Goal: Information Seeking & Learning: Learn about a topic

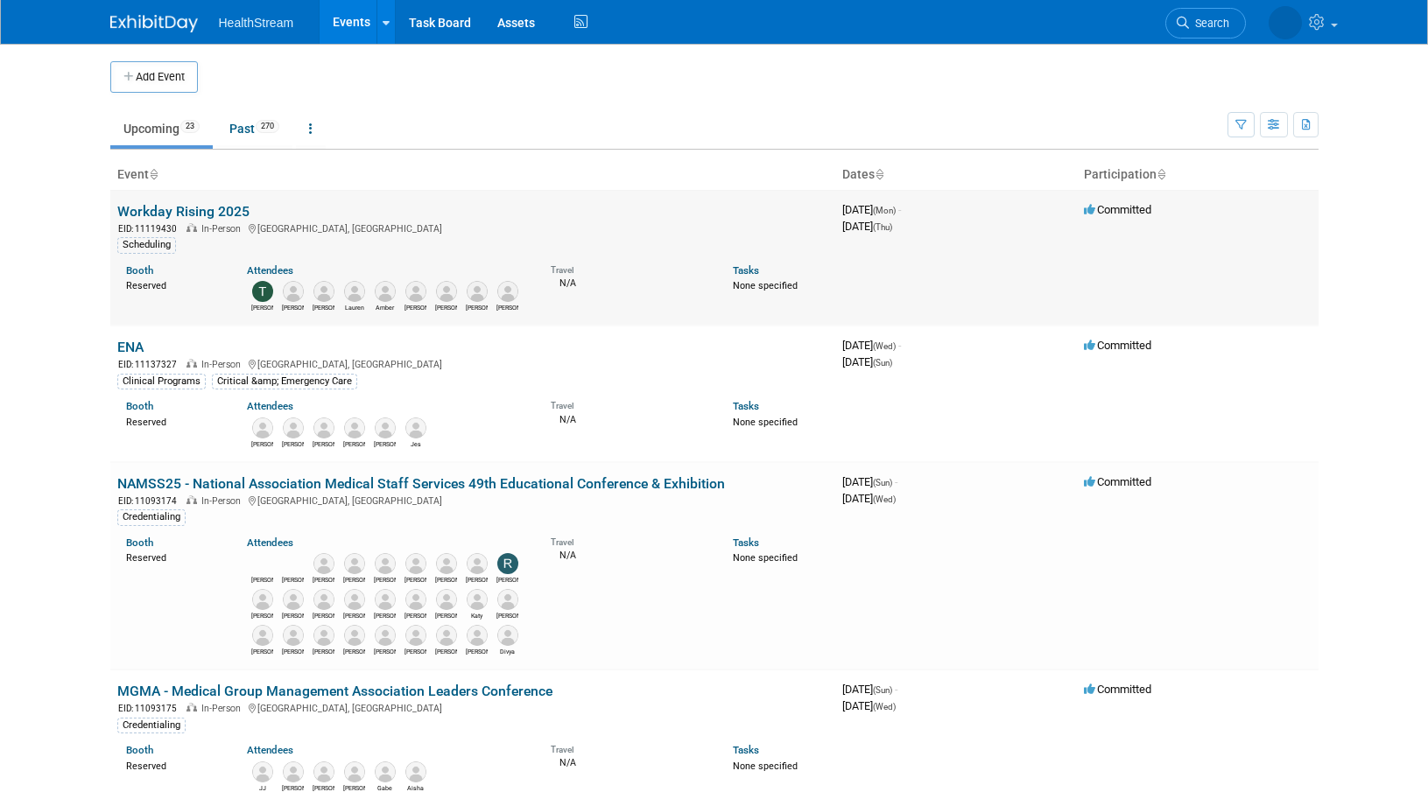
click at [221, 207] on link "Workday Rising 2025" at bounding box center [183, 211] width 132 height 17
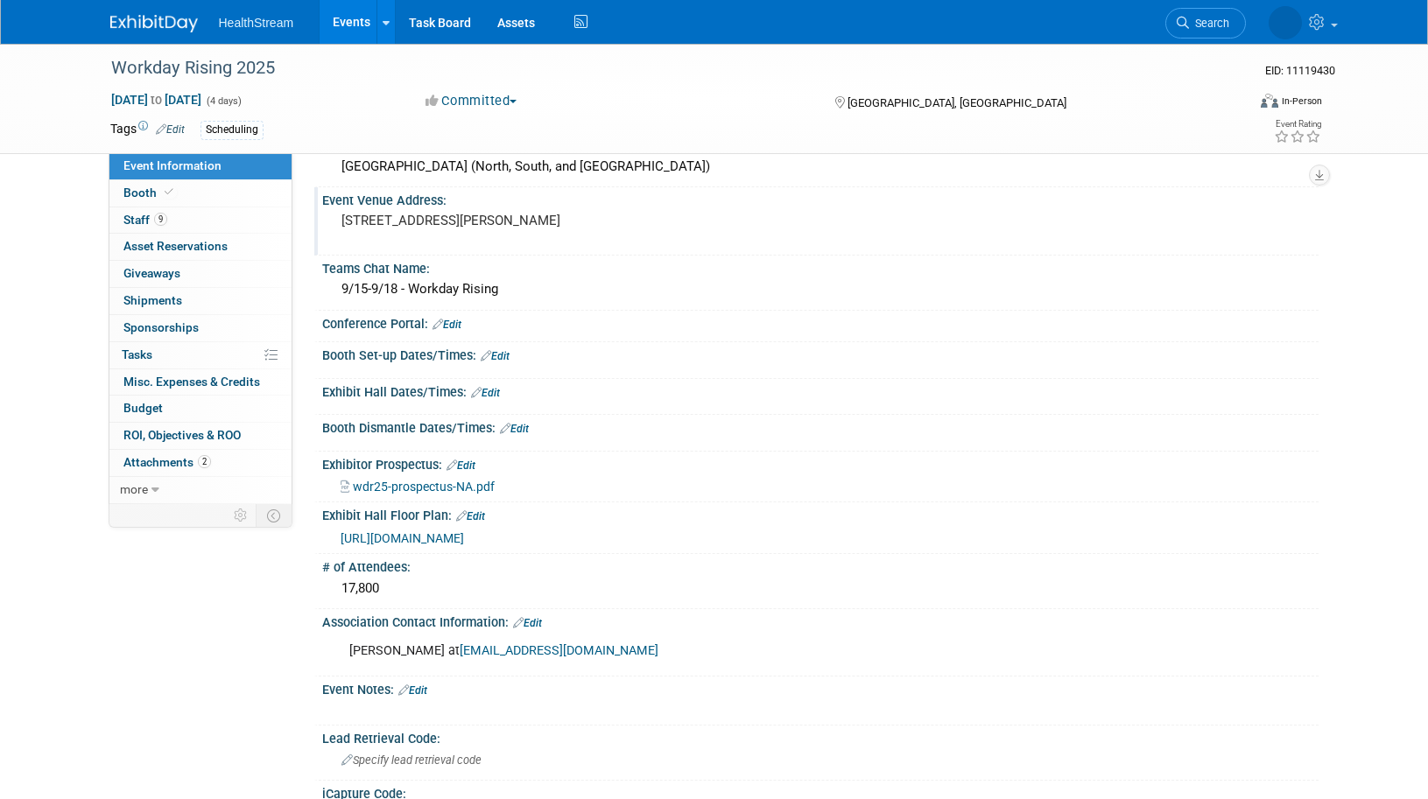
scroll to position [25, 0]
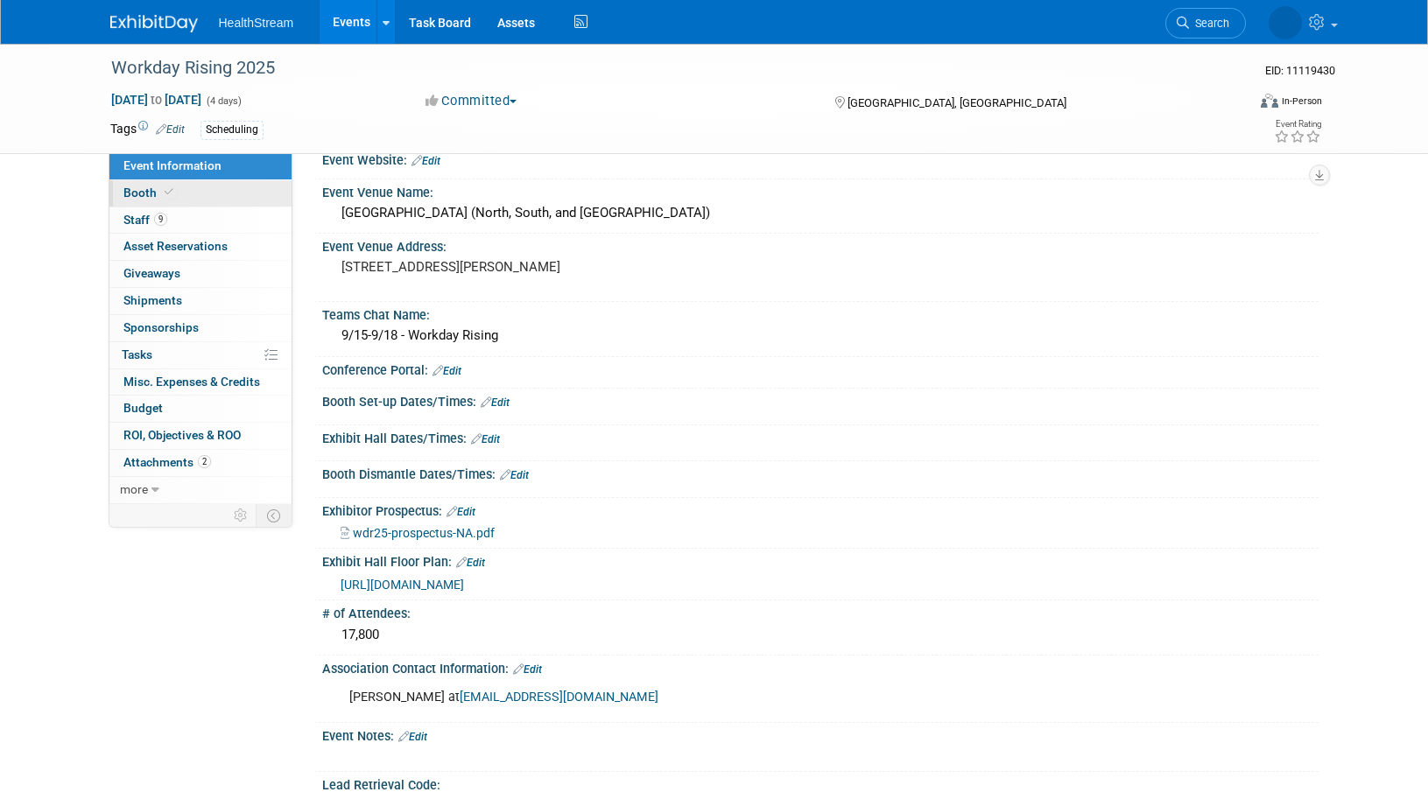
click at [145, 192] on span "Booth" at bounding box center [149, 193] width 53 height 14
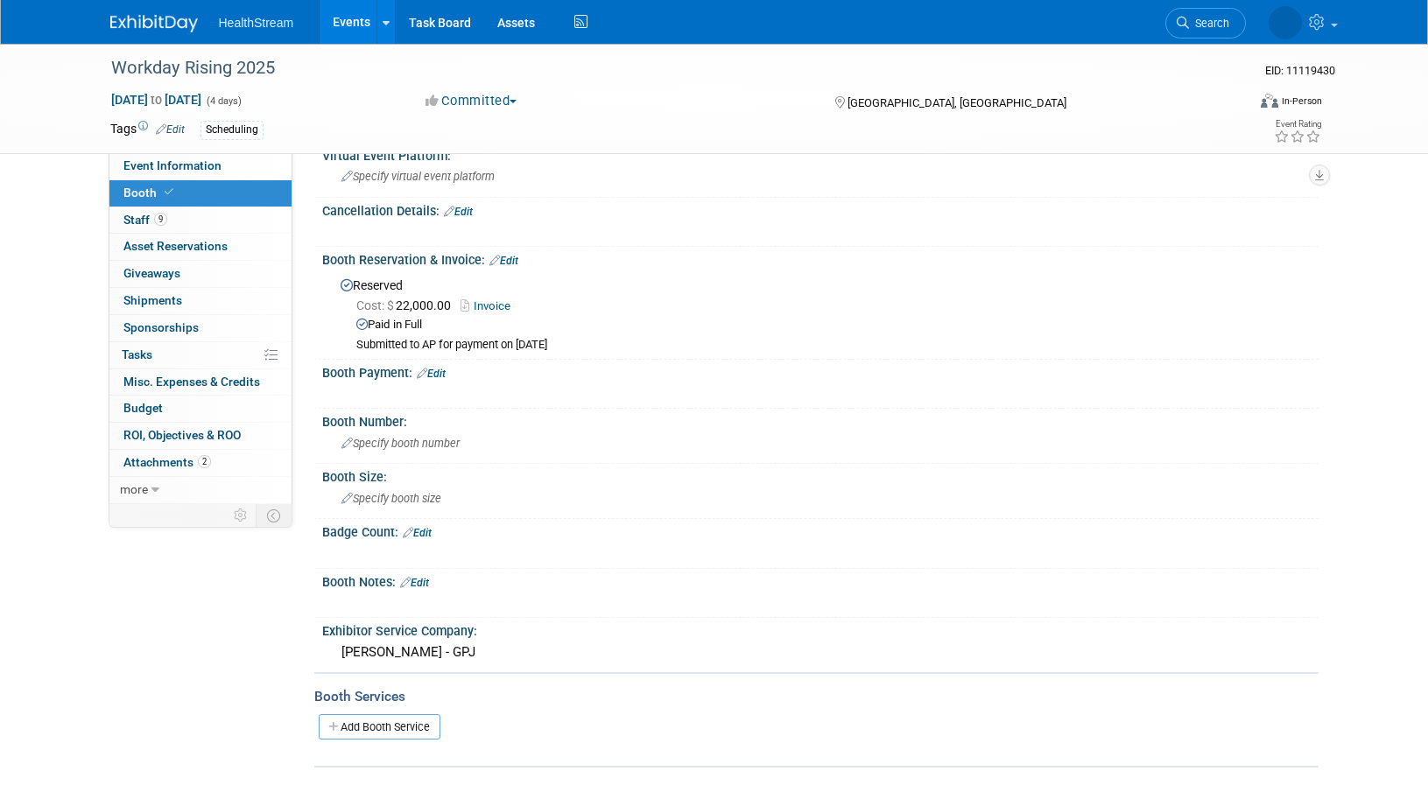
scroll to position [0, 0]
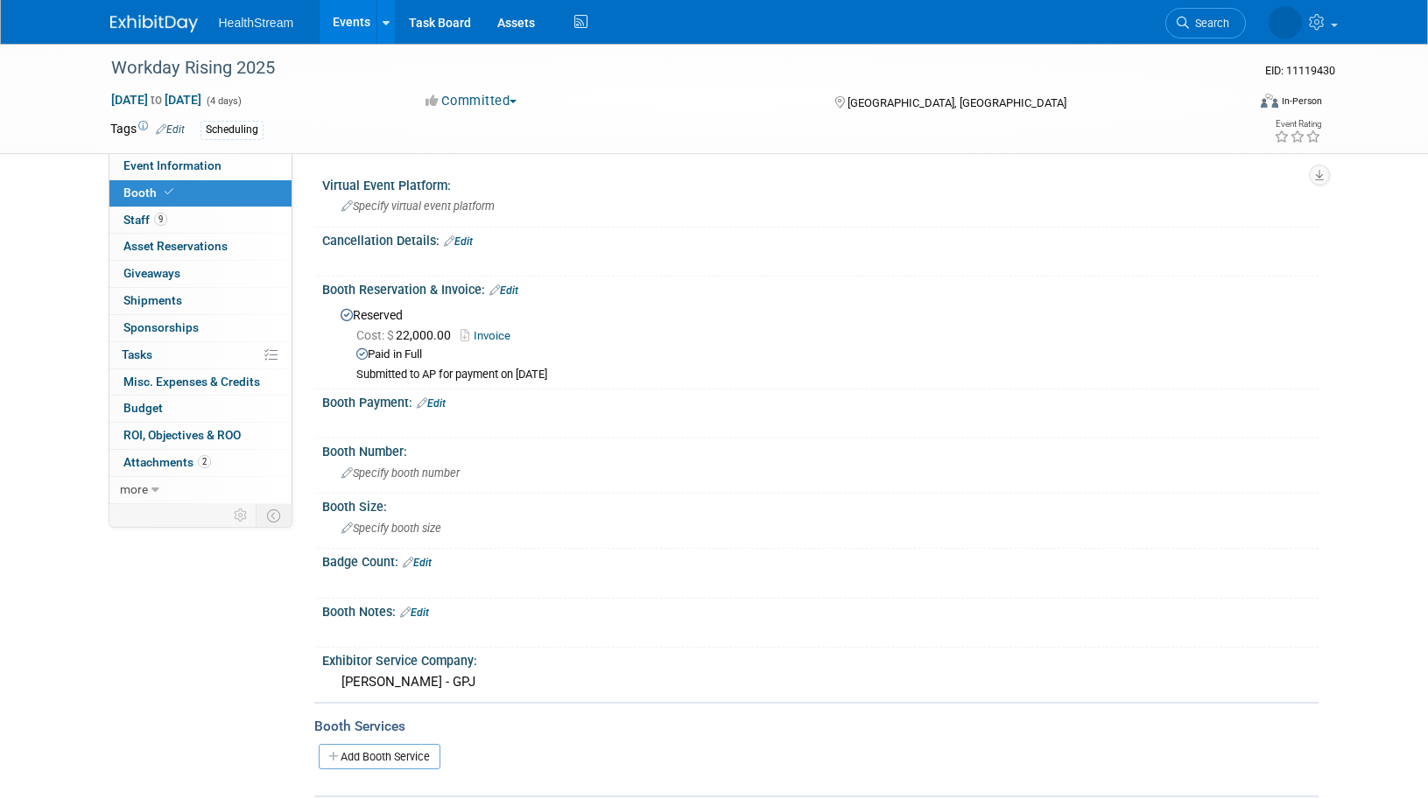
click at [361, 14] on link "Events" at bounding box center [352, 22] width 64 height 44
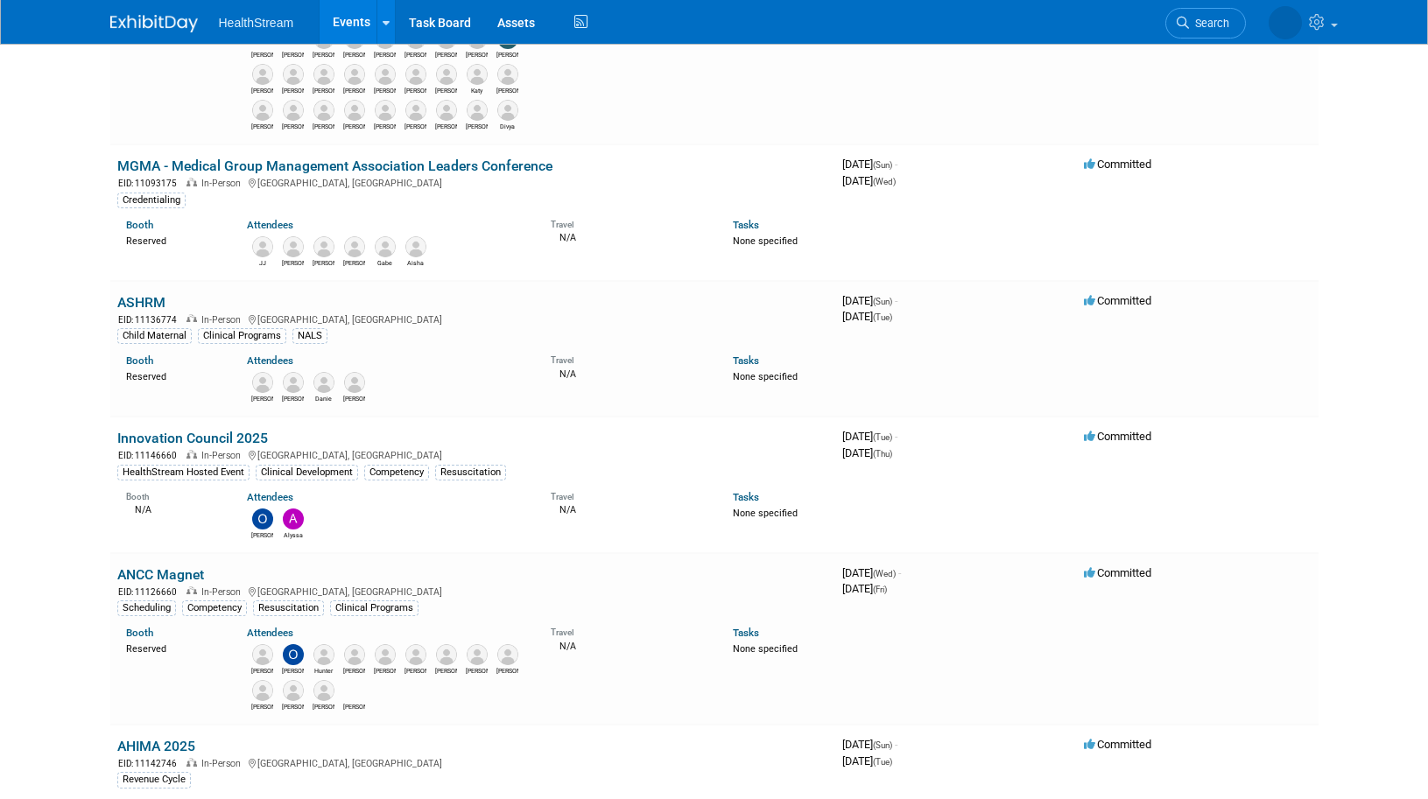
scroll to position [613, 0]
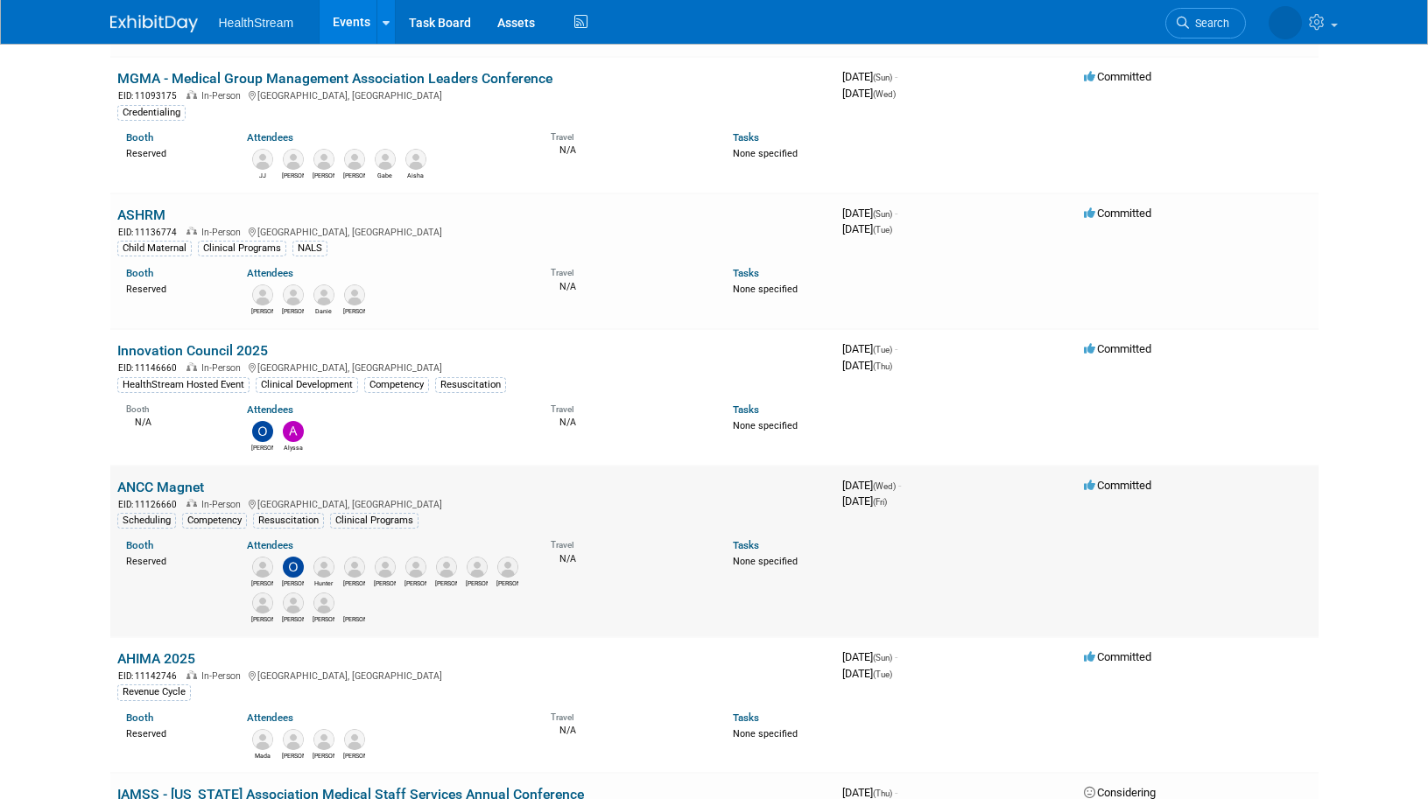
click at [179, 481] on link "ANCC Magnet" at bounding box center [160, 487] width 87 height 17
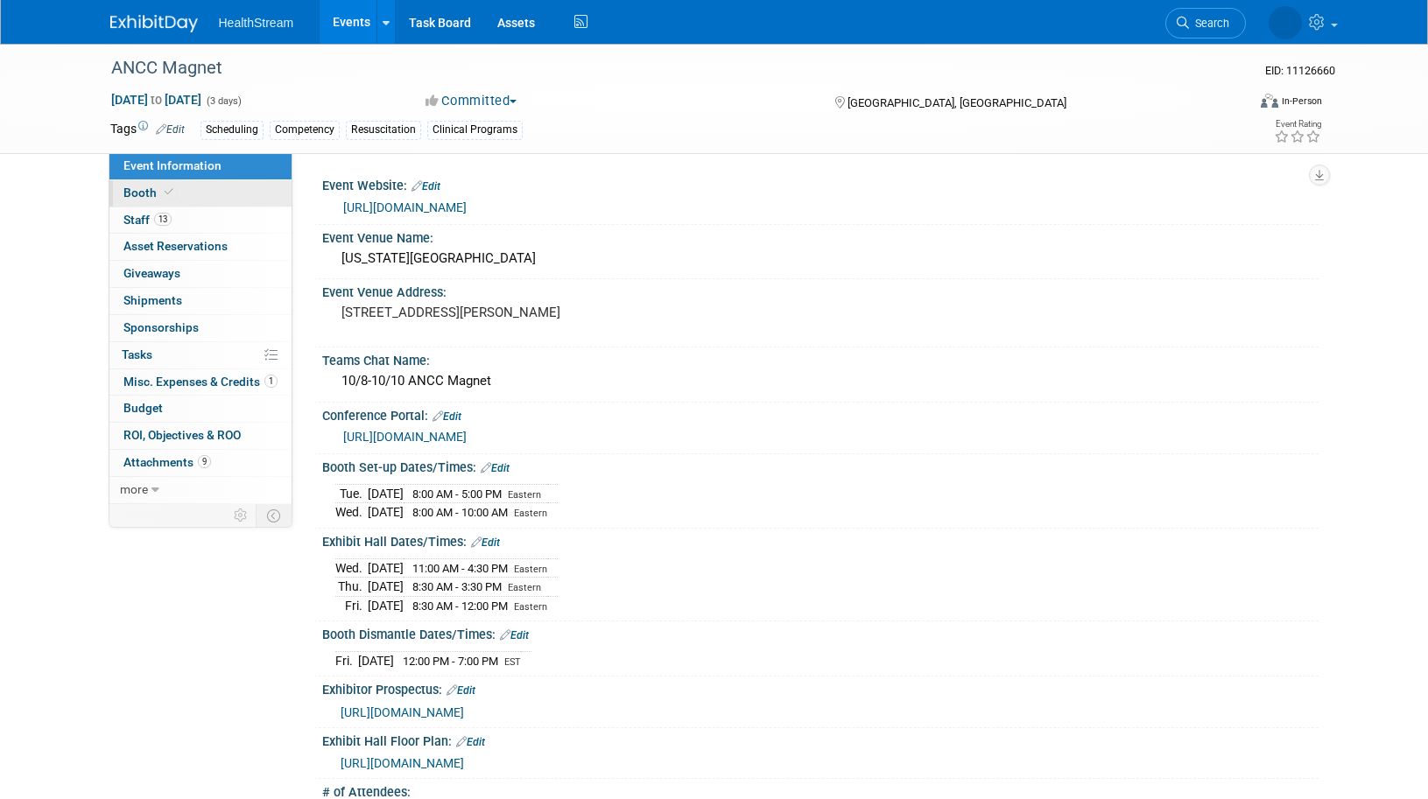
click at [151, 189] on span "Booth" at bounding box center [149, 193] width 53 height 14
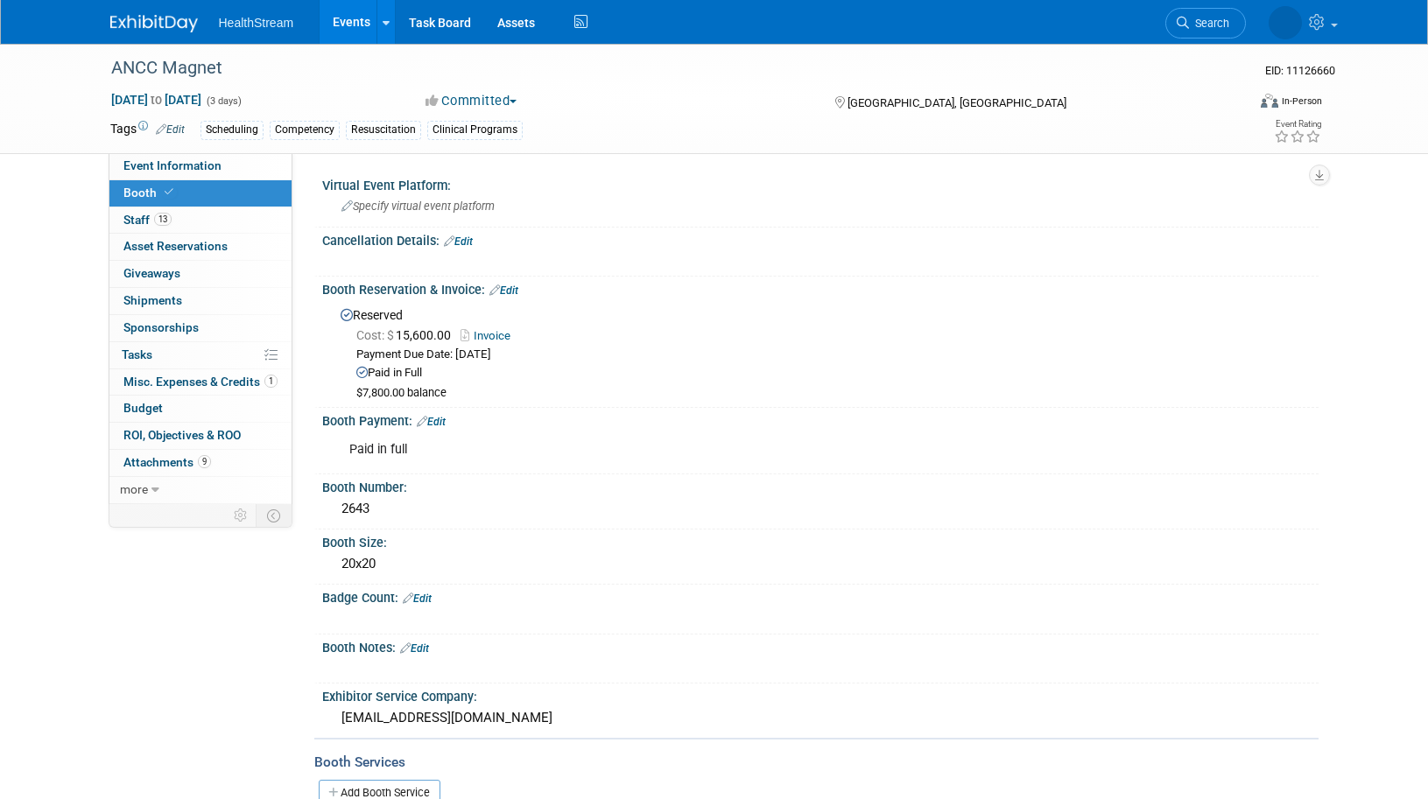
click at [347, 18] on link "Events" at bounding box center [352, 22] width 64 height 44
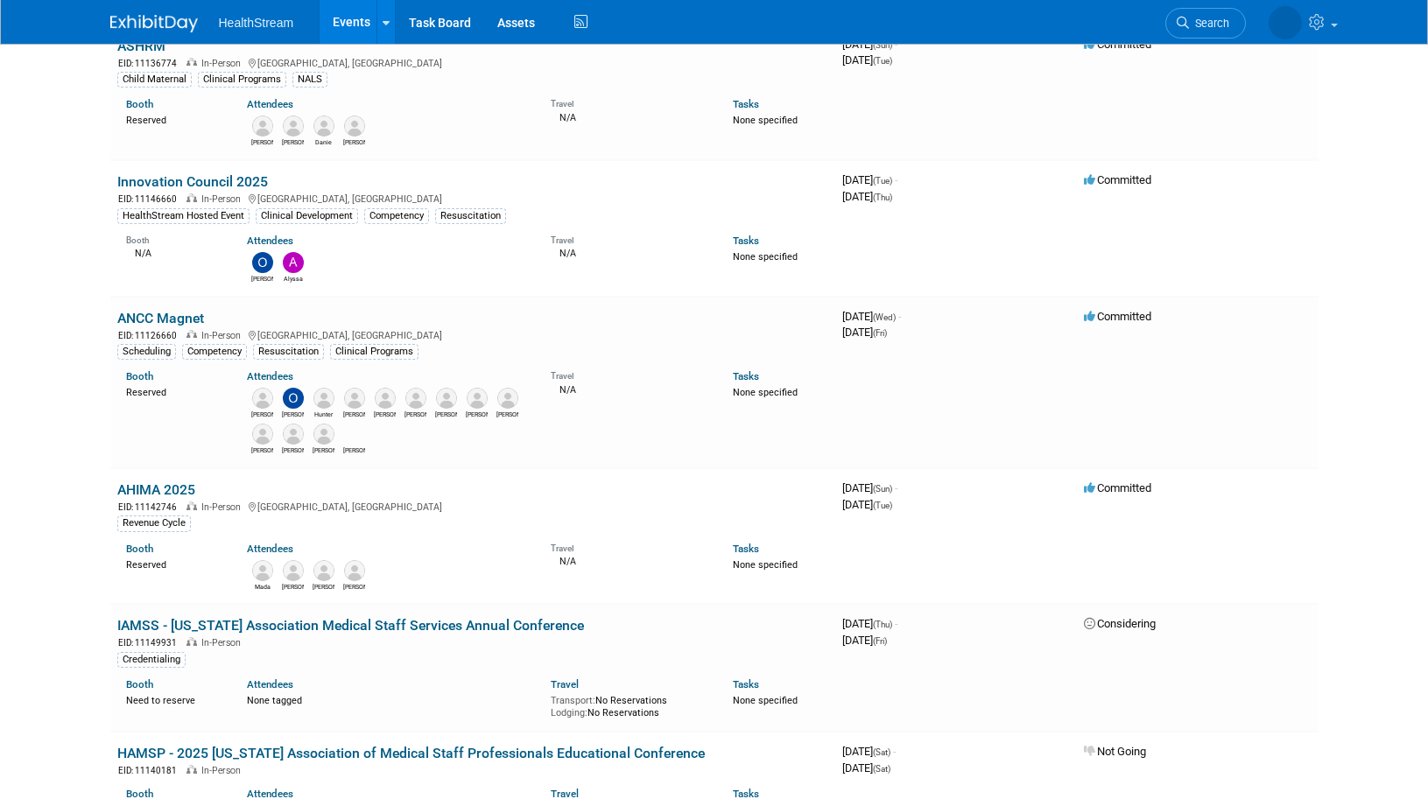
scroll to position [788, 0]
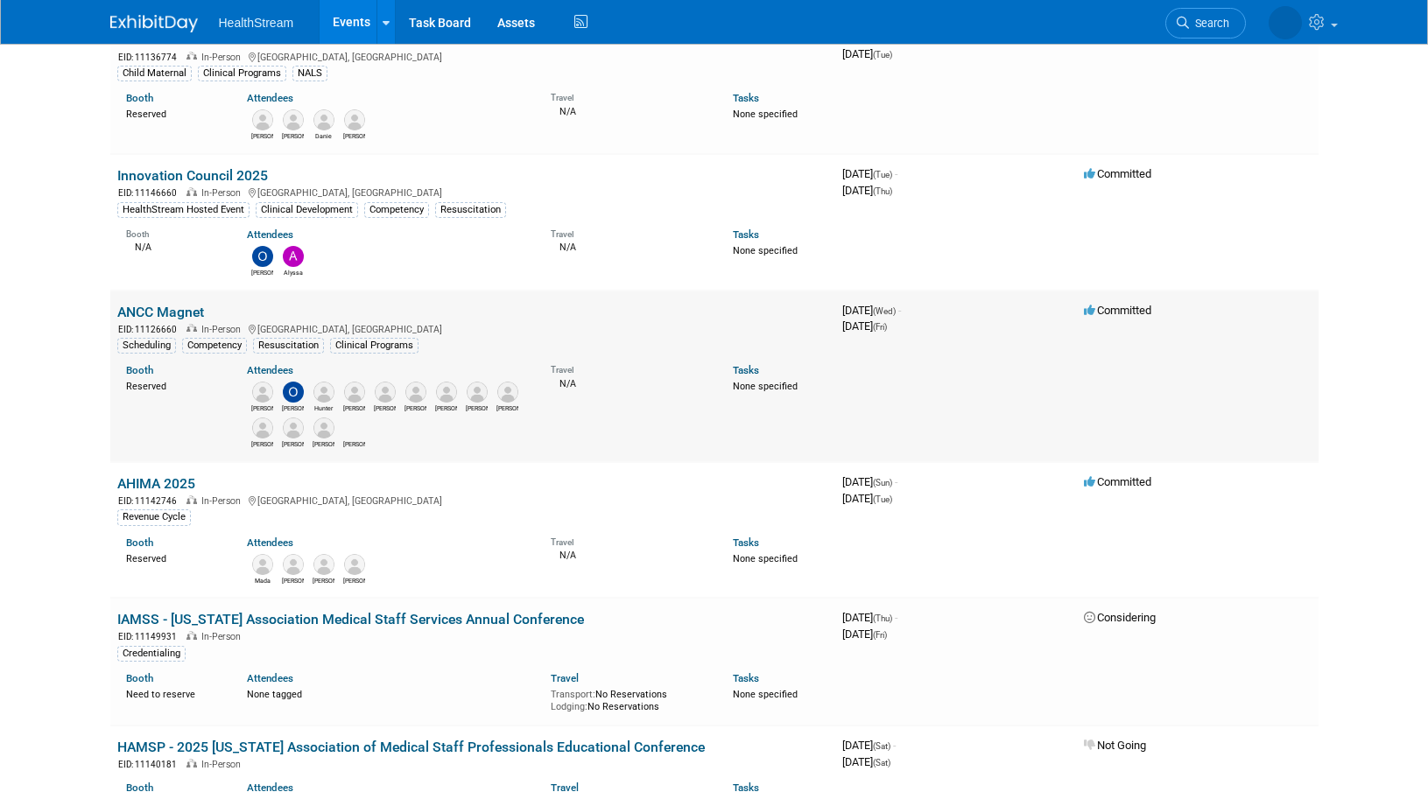
click at [172, 313] on link "ANCC Magnet" at bounding box center [160, 312] width 87 height 17
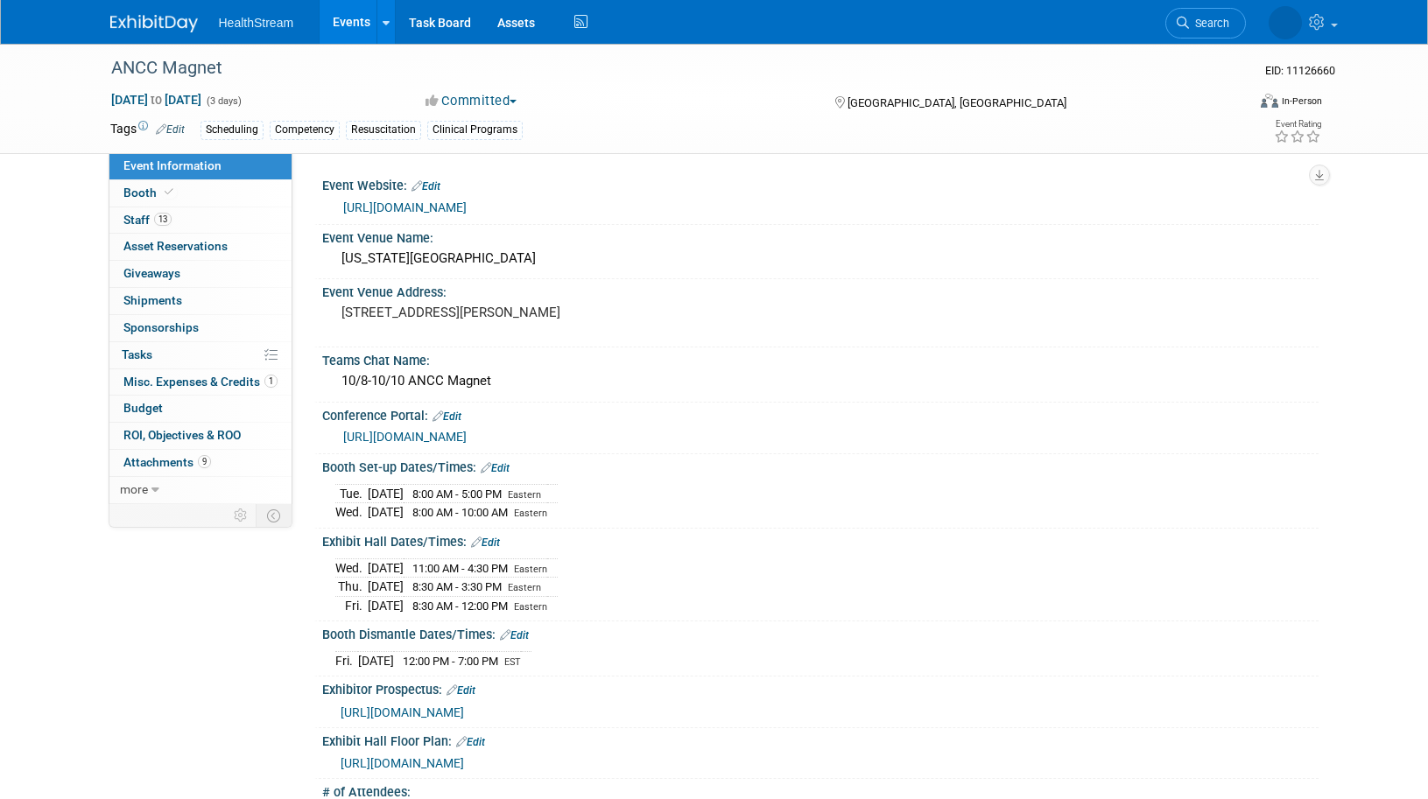
click at [467, 432] on link "[URL][DOMAIN_NAME]" at bounding box center [404, 437] width 123 height 14
